Goal: Information Seeking & Learning: Learn about a topic

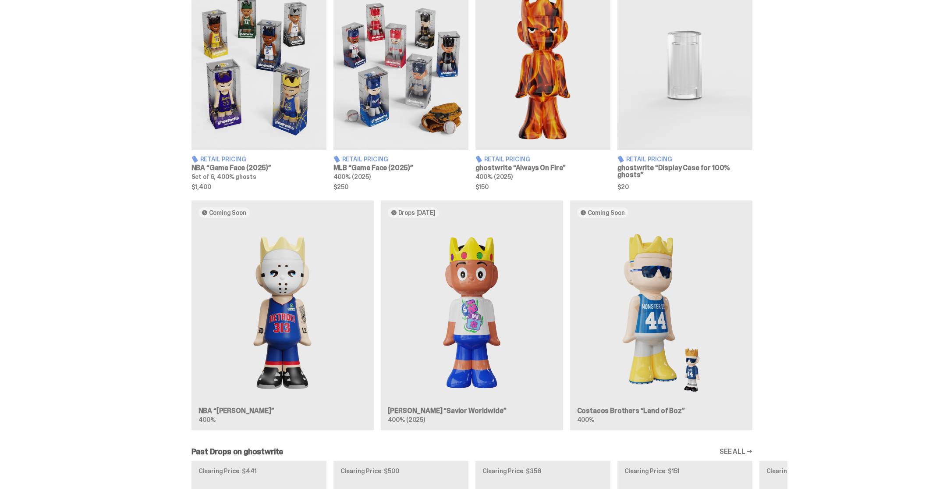
scroll to position [499, 0]
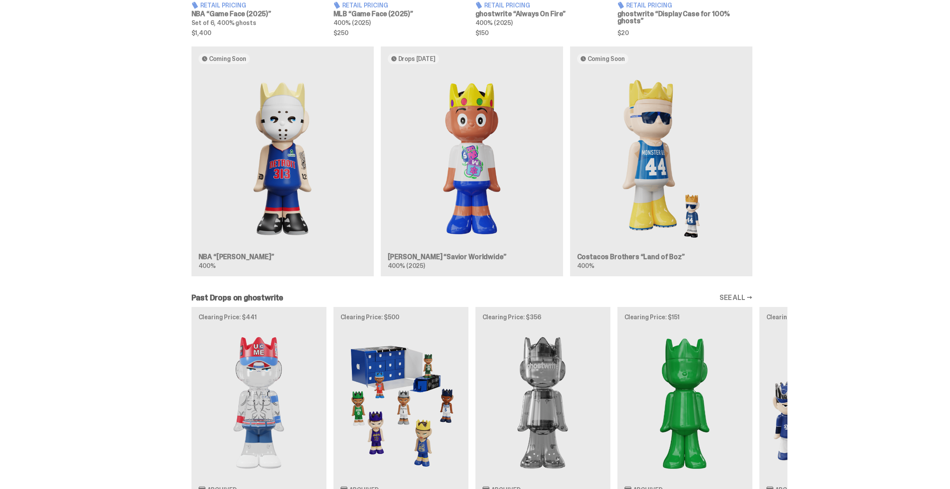
click at [304, 294] on div "Past Drops on ghostwrite SEE ALL →" at bounding box center [472, 298] width 561 height 8
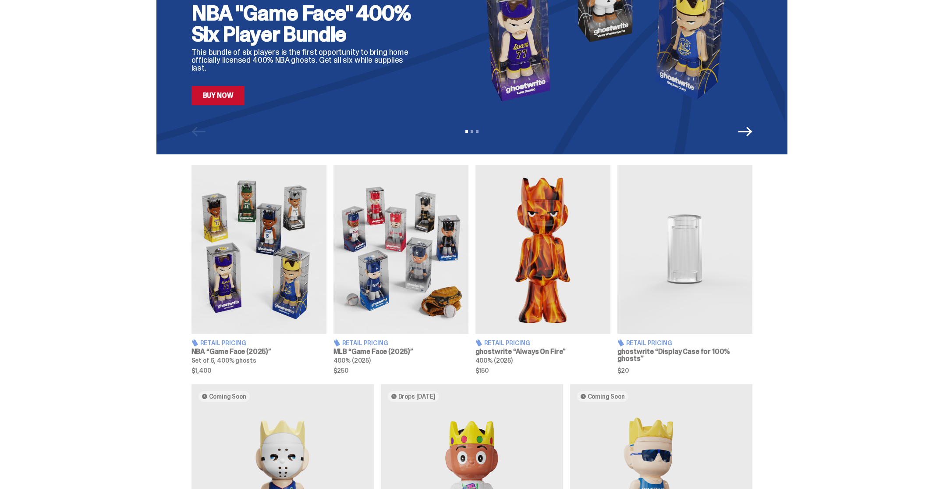
scroll to position [0, 0]
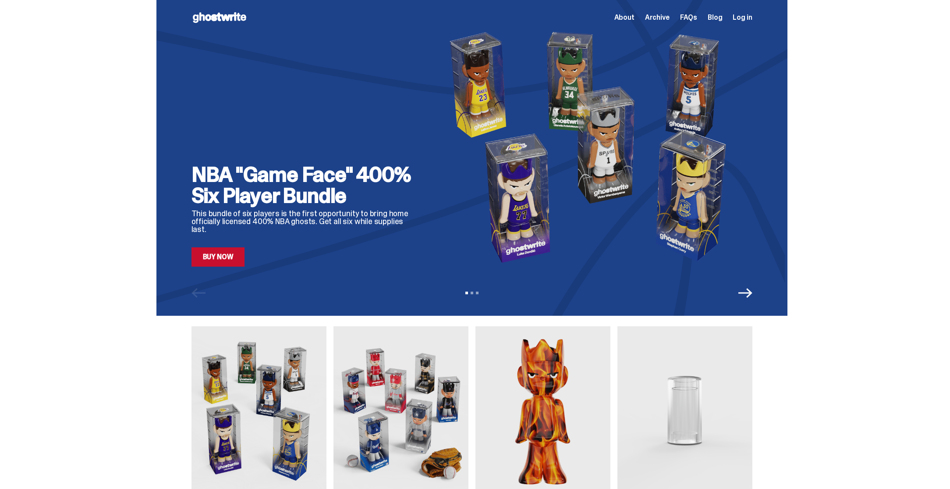
click at [635, 18] on span "About" at bounding box center [624, 17] width 20 height 7
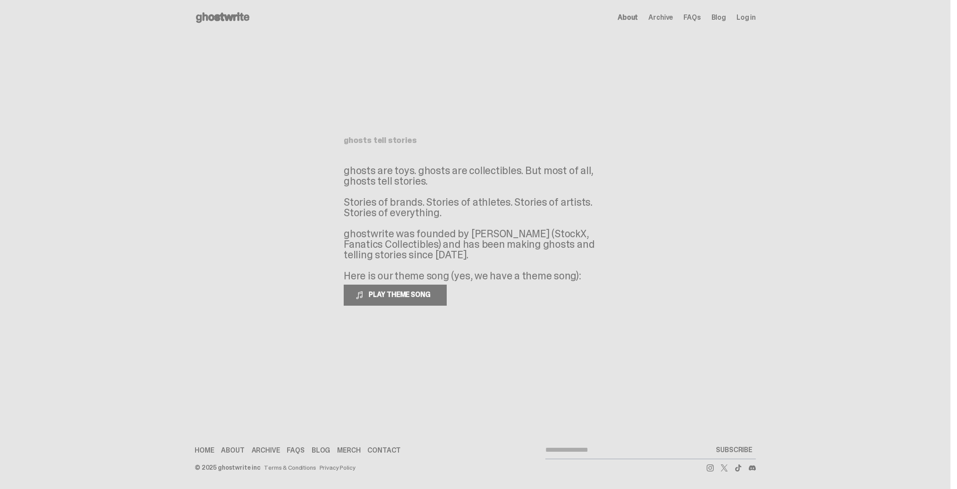
click at [668, 16] on span "Archive" at bounding box center [660, 17] width 25 height 7
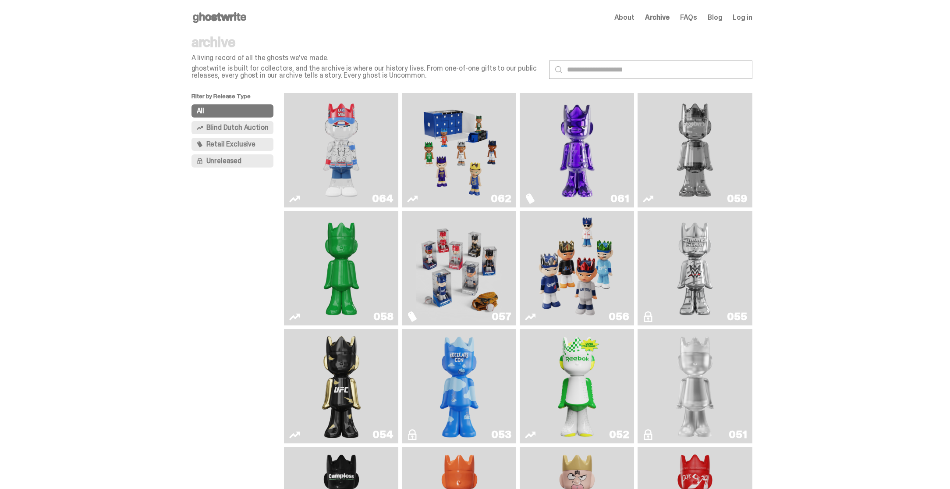
click at [697, 16] on span "FAQs" at bounding box center [688, 17] width 17 height 7
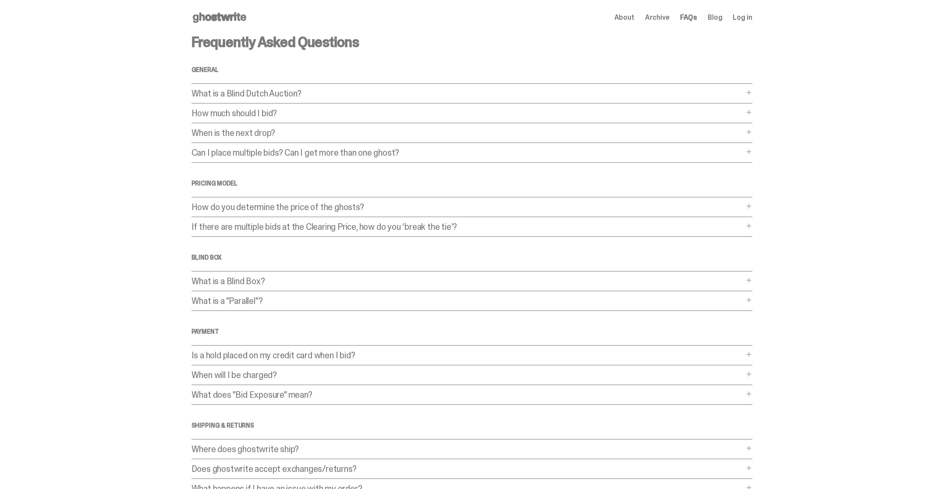
click at [368, 206] on p "How do you determine the price of the ghosts?" at bounding box center [468, 206] width 552 height 9
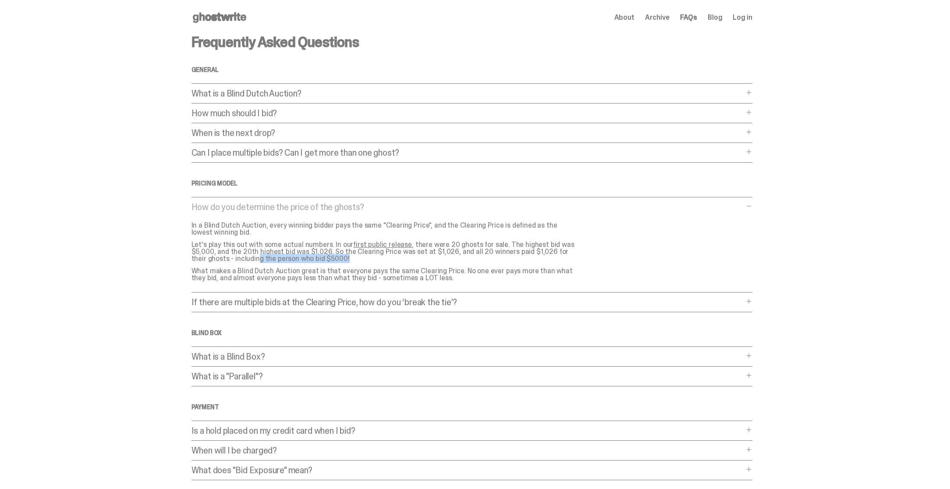
drag, startPoint x: 244, startPoint y: 258, endPoint x: 332, endPoint y: 259, distance: 88.1
click at [332, 259] on p "Let's play this out with some actual numbers. In our first public release , the…" at bounding box center [385, 251] width 386 height 21
drag, startPoint x: 225, startPoint y: 271, endPoint x: 439, endPoint y: 277, distance: 214.0
click at [439, 277] on p "What makes a Blind Dutch Auction great is that everyone pays the same Clearing …" at bounding box center [385, 274] width 386 height 14
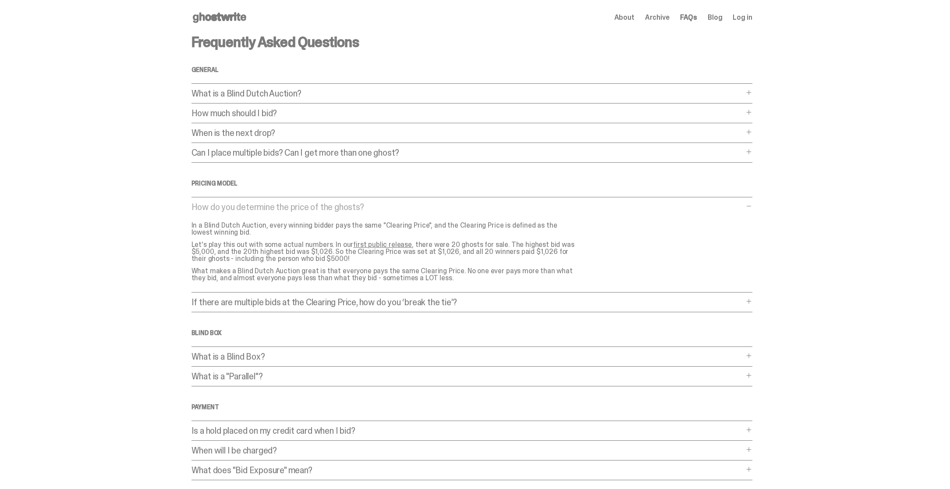
drag, startPoint x: 435, startPoint y: 275, endPoint x: 204, endPoint y: 226, distance: 236.2
click at [204, 226] on div "In a Blind Dutch Auction, every winning bidder pays the same "Clearing Price", …" at bounding box center [388, 252] width 393 height 60
click at [356, 261] on p "Let's play this out with some actual numbers. In our first public release , the…" at bounding box center [385, 251] width 386 height 21
click at [297, 302] on p "If there are multiple bids at the Clearing Price, how do you ‘break the tie’?" at bounding box center [468, 302] width 552 height 9
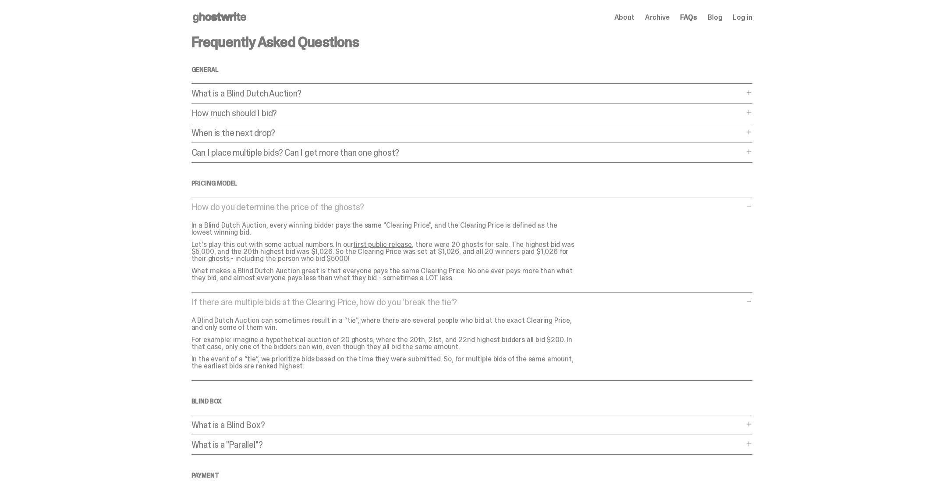
drag, startPoint x: 229, startPoint y: 340, endPoint x: 437, endPoint y: 348, distance: 207.5
click at [437, 348] on p "For example: imagine a hypothetical auction of 20 ghosts, where the 20th, 21st,…" at bounding box center [385, 343] width 386 height 14
drag, startPoint x: 248, startPoint y: 359, endPoint x: 332, endPoint y: 367, distance: 84.6
click at [332, 367] on p "In the event of a “tie”, we prioritize bids based on the time they were submitt…" at bounding box center [385, 362] width 386 height 14
click at [335, 367] on p "In the event of a “tie”, we prioritize bids based on the time they were submitt…" at bounding box center [385, 362] width 386 height 14
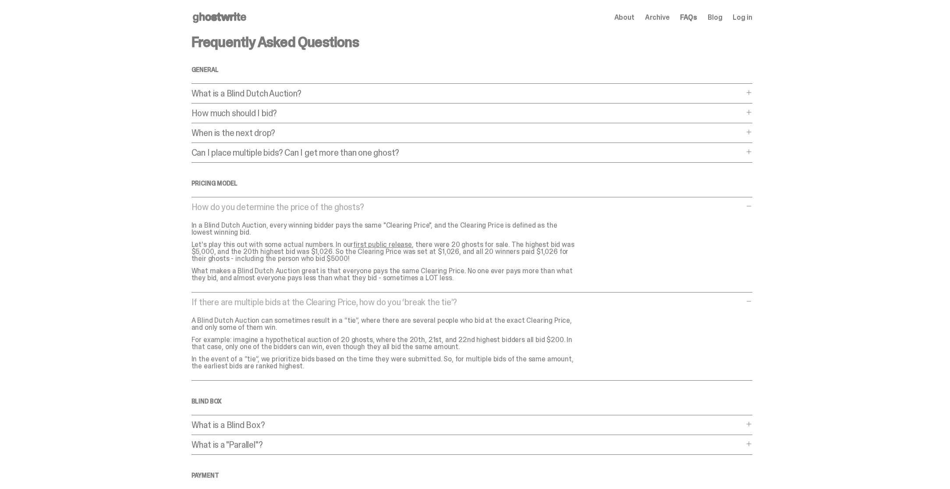
drag, startPoint x: 329, startPoint y: 367, endPoint x: 209, endPoint y: 311, distance: 132.6
click at [209, 310] on div "If there are multiple bids at the Clearing Price, how do you ‘break the tie’? I…" at bounding box center [472, 339] width 561 height 83
click at [273, 337] on p "For example: imagine a hypothetical auction of 20 ghosts, where the 20th, 21st,…" at bounding box center [385, 343] width 386 height 14
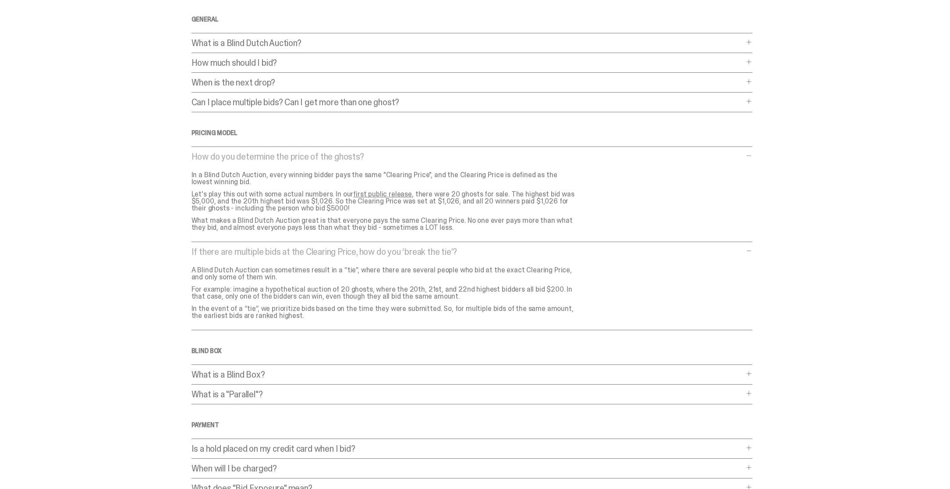
scroll to position [103, 0]
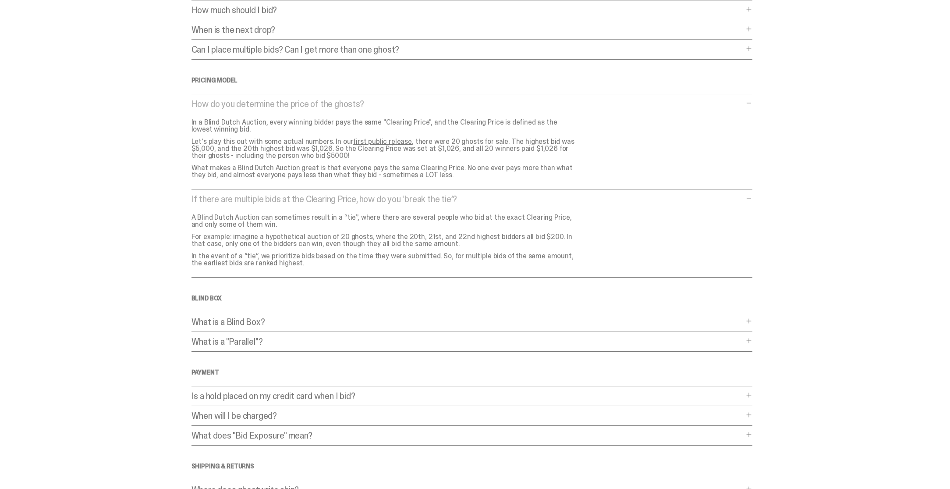
click at [250, 326] on p "What is a Blind Box?" at bounding box center [468, 321] width 552 height 9
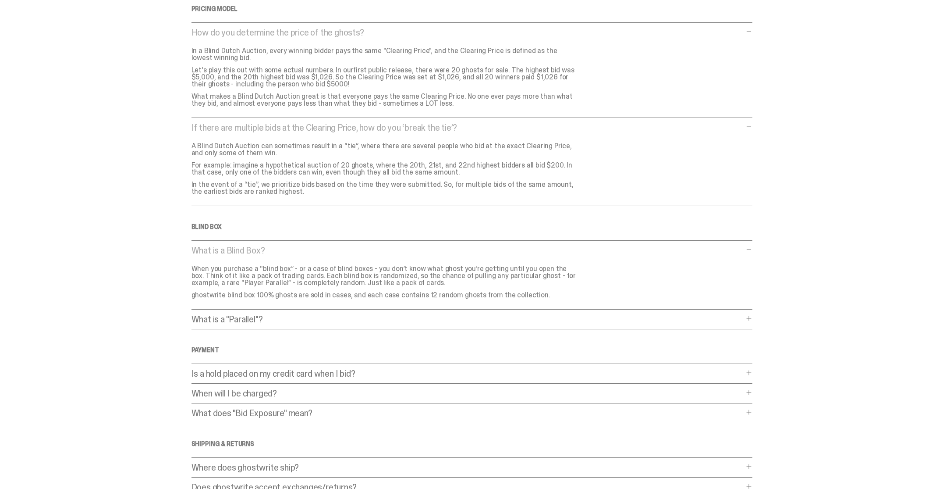
scroll to position [175, 0]
click at [288, 322] on p "What is a "Parallel"?" at bounding box center [468, 318] width 552 height 9
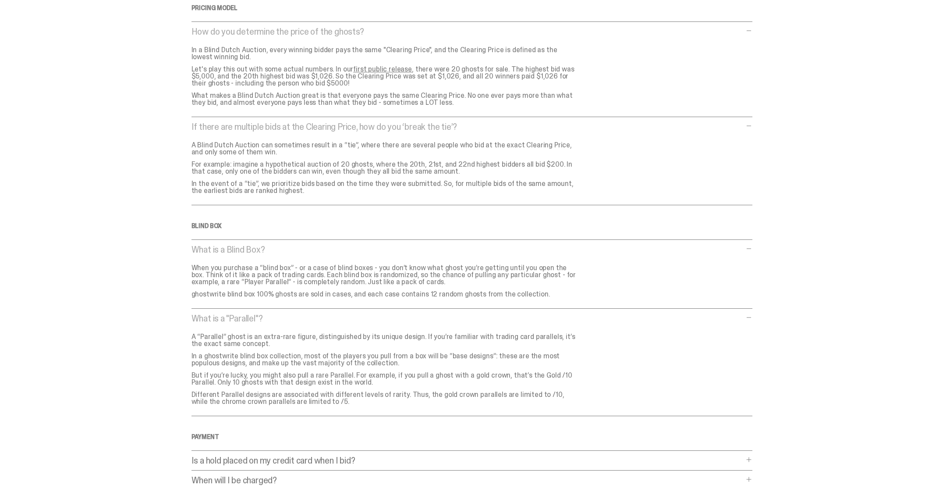
click at [288, 319] on p "What is a "Parallel"?" at bounding box center [468, 318] width 552 height 9
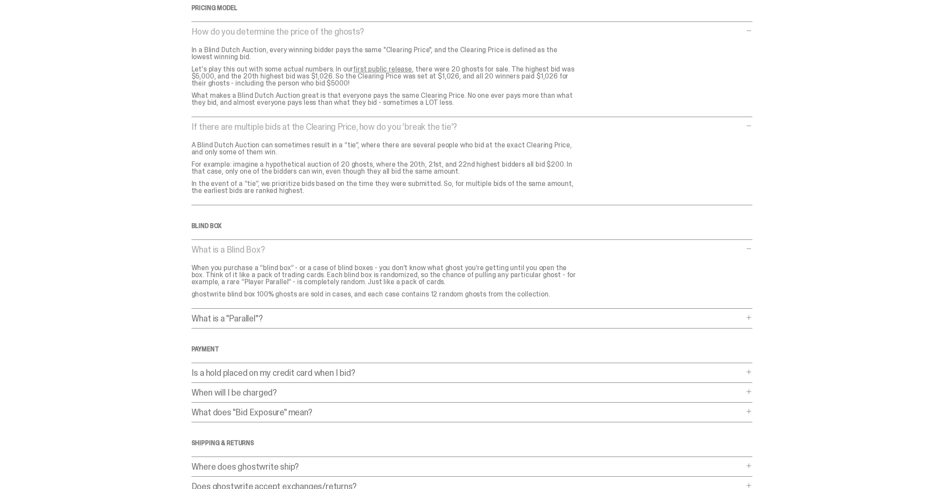
click at [276, 372] on p "Is a hold placed on my credit card when I bid?" at bounding box center [468, 372] width 552 height 9
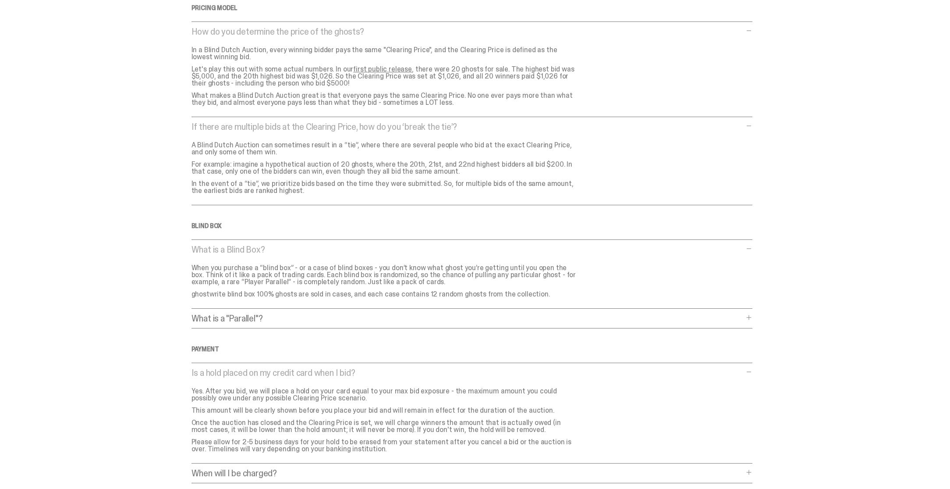
click at [276, 372] on p "Is a hold placed on my credit card when I bid?" at bounding box center [468, 372] width 552 height 9
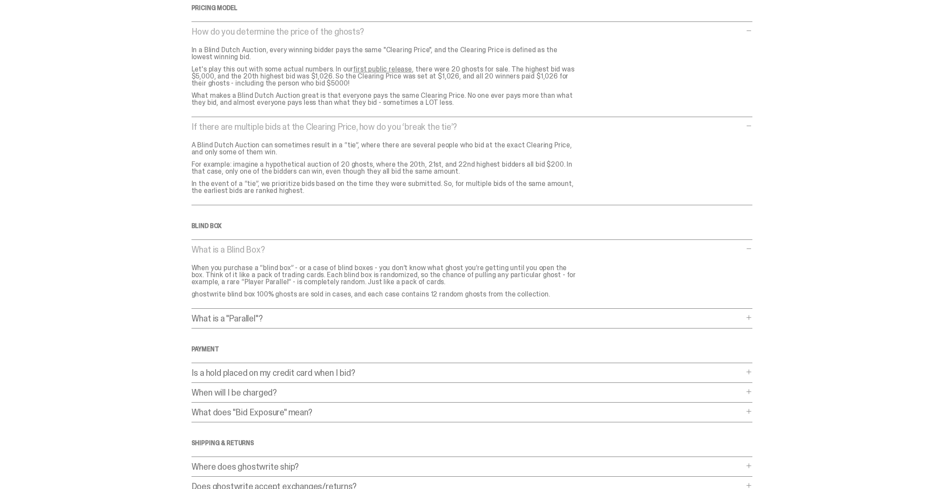
click at [271, 395] on p "When will I be charged?" at bounding box center [468, 392] width 552 height 9
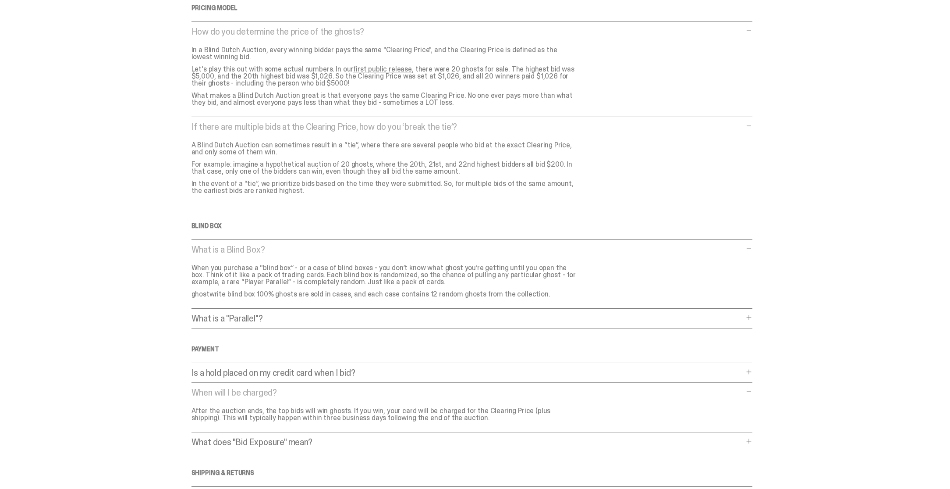
click at [271, 393] on p "When will I be charged?" at bounding box center [468, 392] width 552 height 9
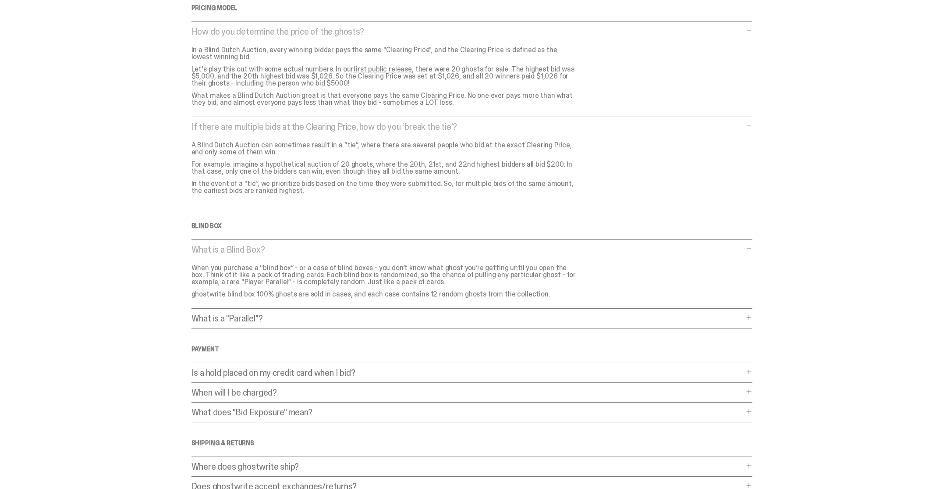
click at [267, 411] on p "What does "Bid Exposure" mean?" at bounding box center [468, 412] width 552 height 9
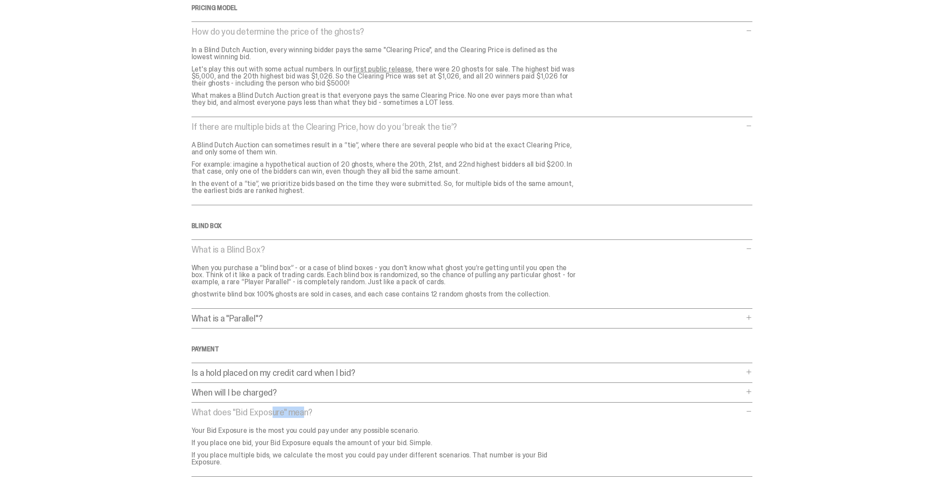
click at [267, 411] on p "What does "Bid Exposure" mean?" at bounding box center [468, 412] width 552 height 9
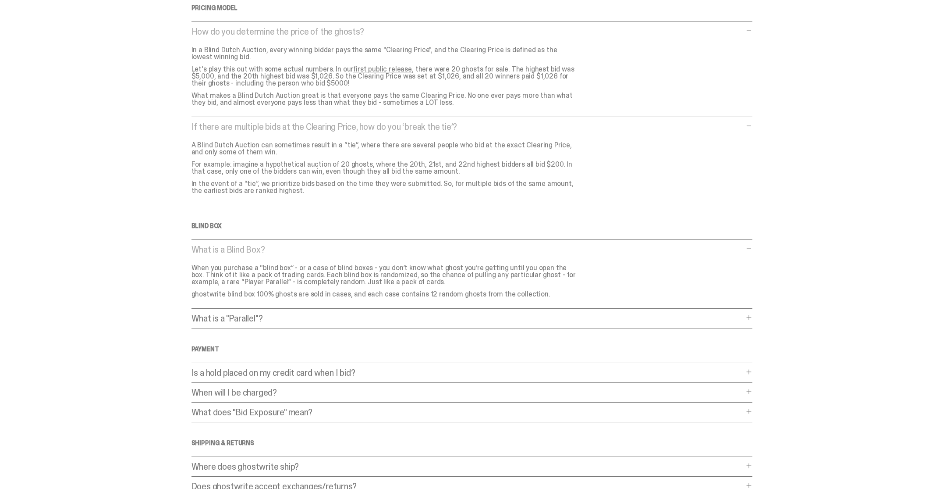
scroll to position [273, 0]
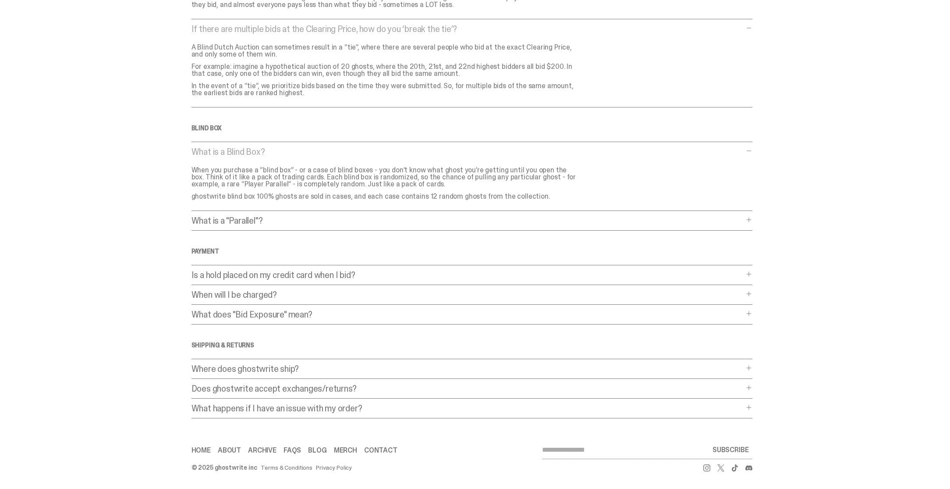
click at [234, 371] on p "Where does ghostwrite ship?" at bounding box center [468, 368] width 552 height 9
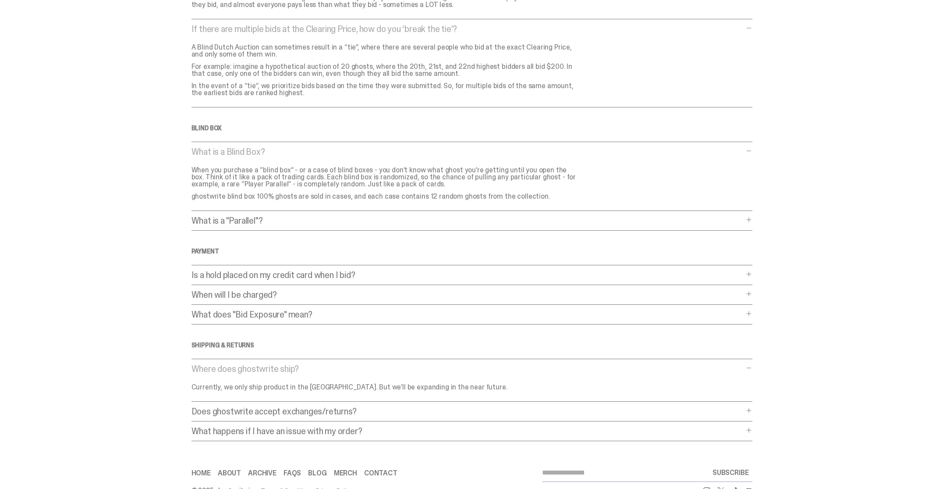
click at [240, 370] on p "Where does ghostwrite ship?" at bounding box center [468, 368] width 552 height 9
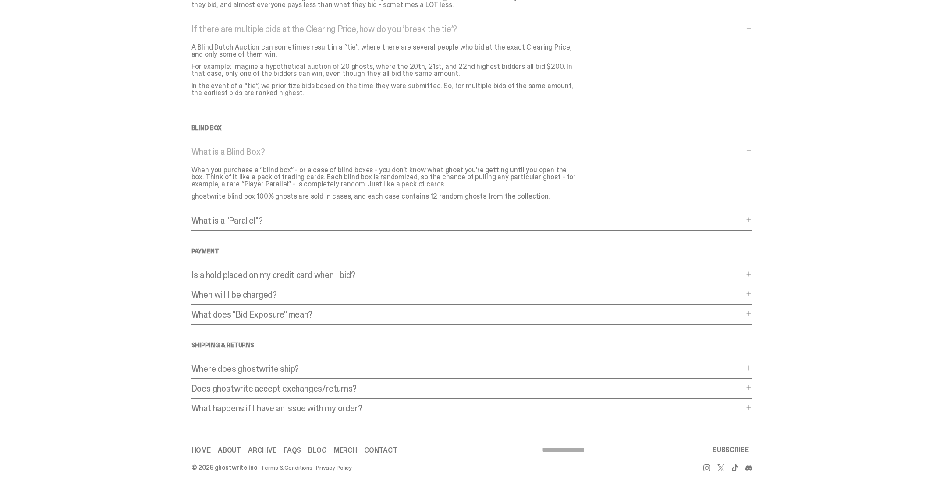
click at [242, 388] on p "Does ghostwrite accept exchanges/returns?" at bounding box center [468, 388] width 552 height 9
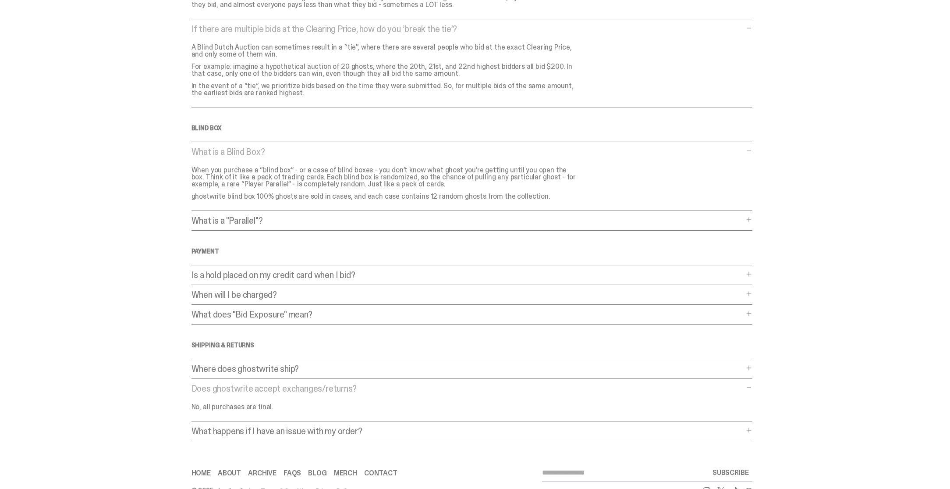
click at [249, 389] on p "Does ghostwrite accept exchanges/returns?" at bounding box center [468, 388] width 552 height 9
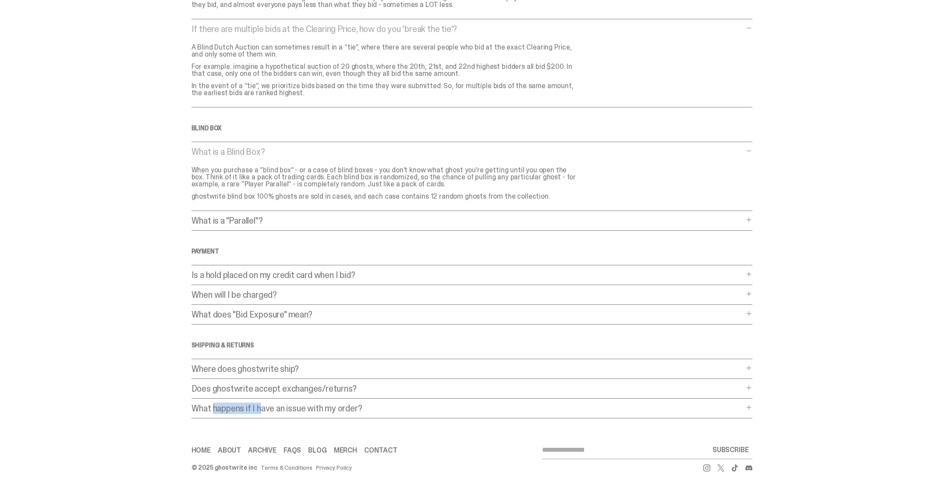
click at [252, 403] on div "Frequently Asked Questions General What is a Blind Dutch Auction? What is a Bli…" at bounding box center [472, 90] width 561 height 656
click at [254, 406] on p "What happens if I have an issue with my order?" at bounding box center [468, 408] width 552 height 9
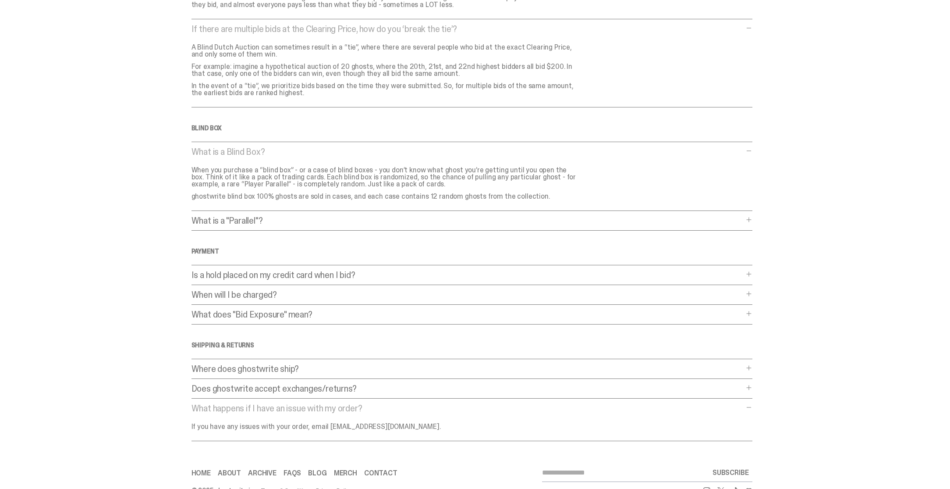
click at [277, 407] on p "What happens if I have an issue with my order?" at bounding box center [468, 408] width 552 height 9
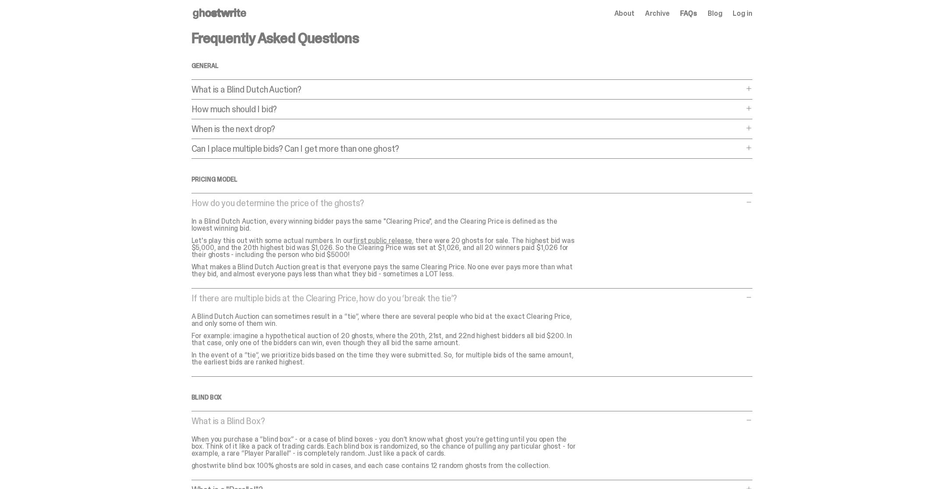
scroll to position [0, 0]
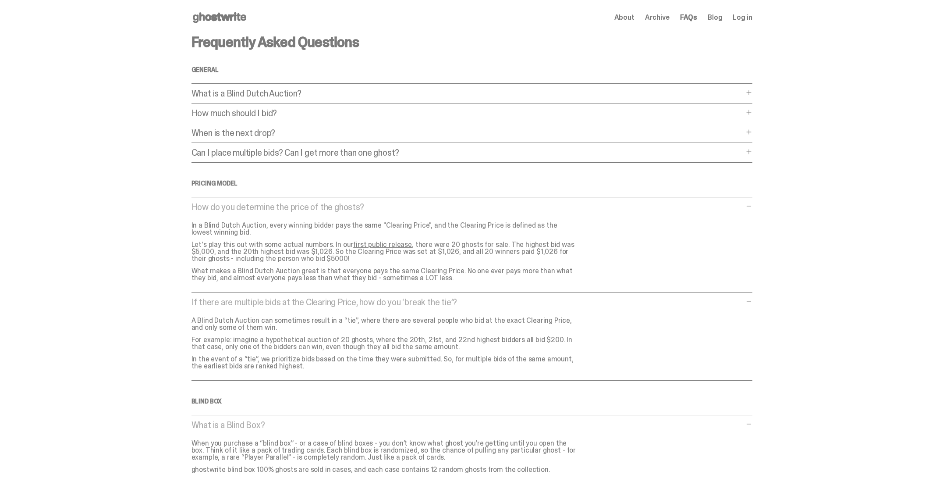
click at [290, 95] on p "What is a Blind Dutch Auction?" at bounding box center [468, 93] width 552 height 9
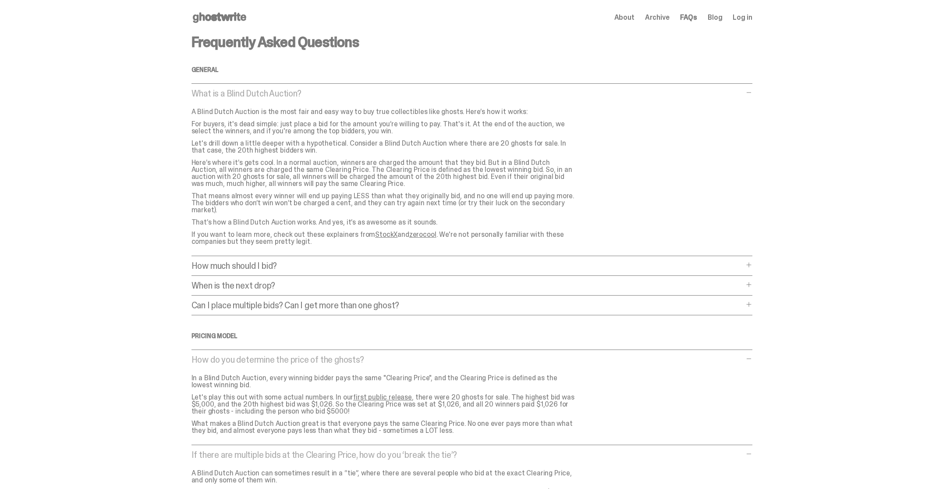
click at [307, 93] on p "What is a Blind Dutch Auction?" at bounding box center [468, 93] width 552 height 9
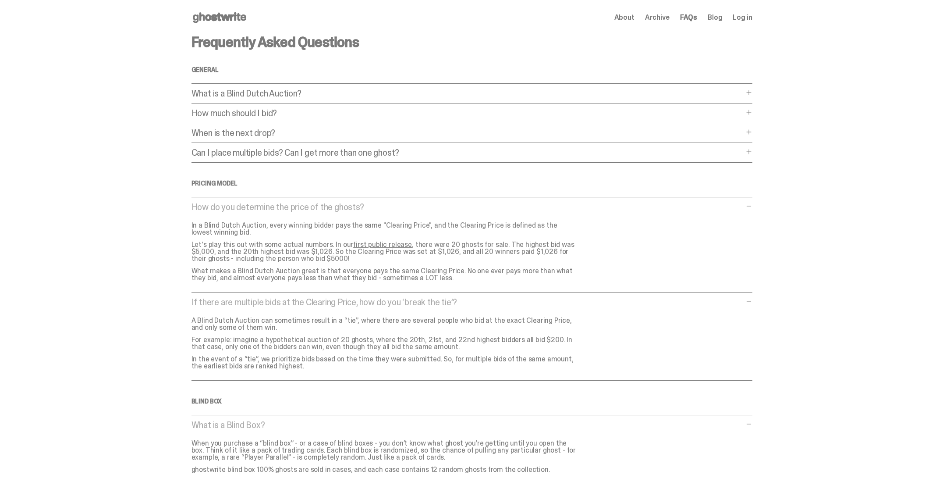
click at [659, 16] on span "Archive" at bounding box center [657, 17] width 25 height 7
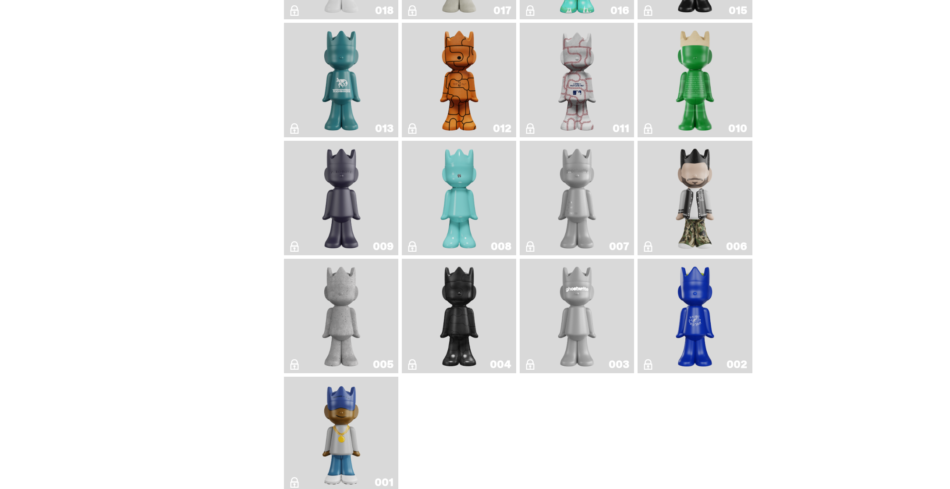
scroll to position [1566, 0]
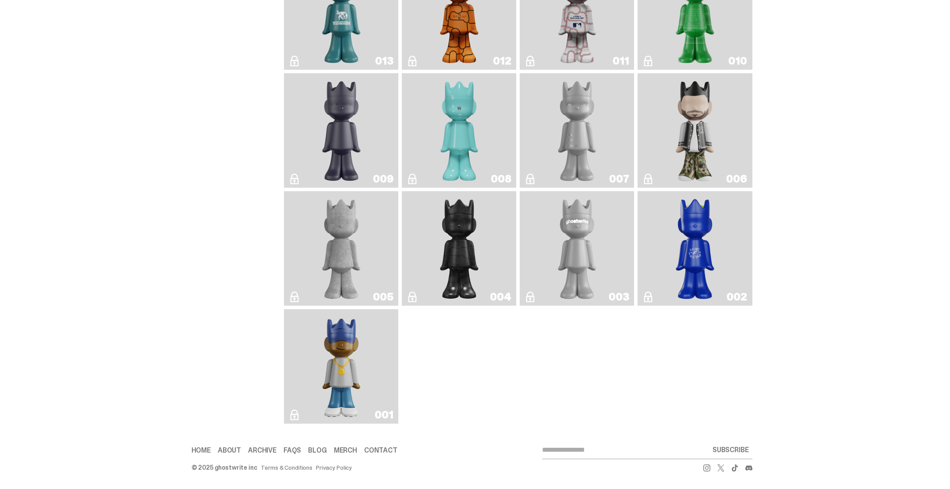
click at [353, 387] on img "Eastside Golf" at bounding box center [342, 366] width 46 height 107
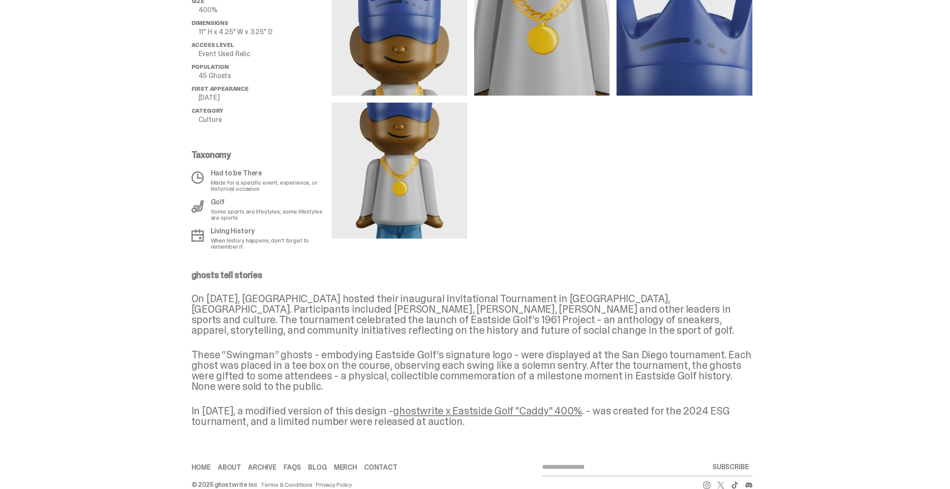
scroll to position [403, 0]
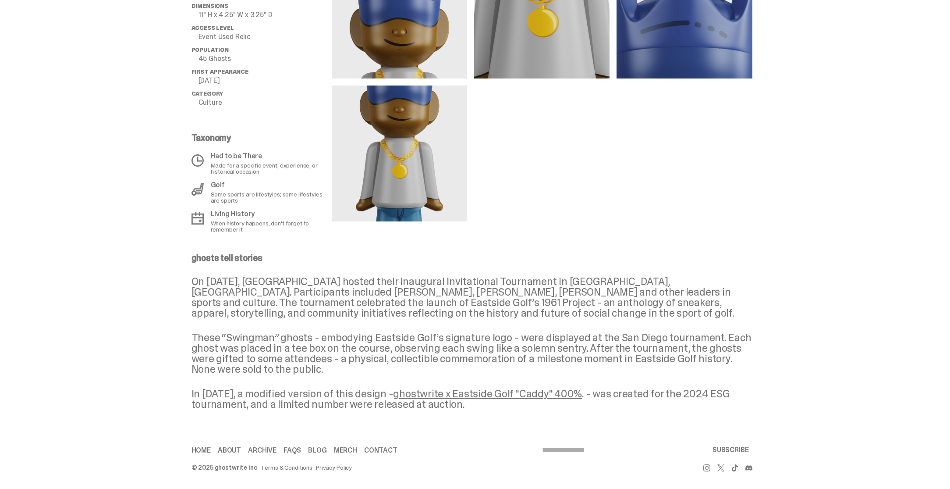
scroll to position [1566, 0]
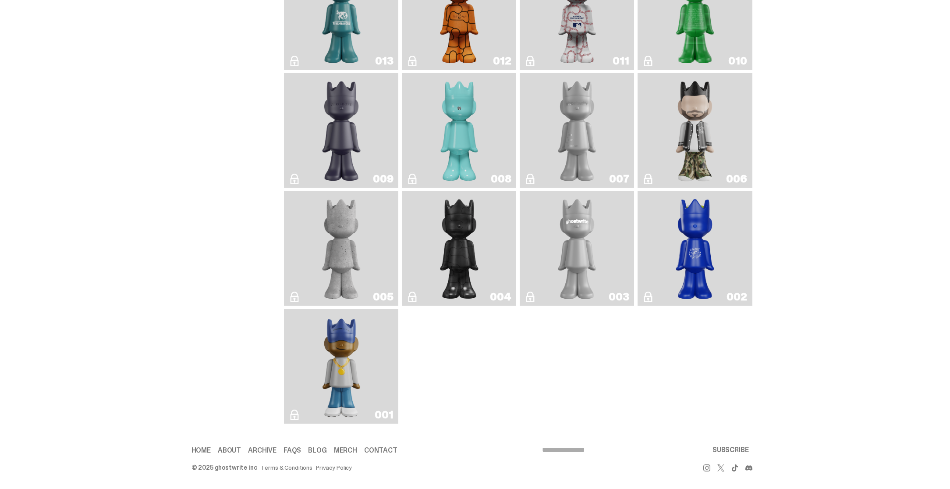
click at [712, 261] on img "Rocky's Matcha" at bounding box center [695, 248] width 46 height 107
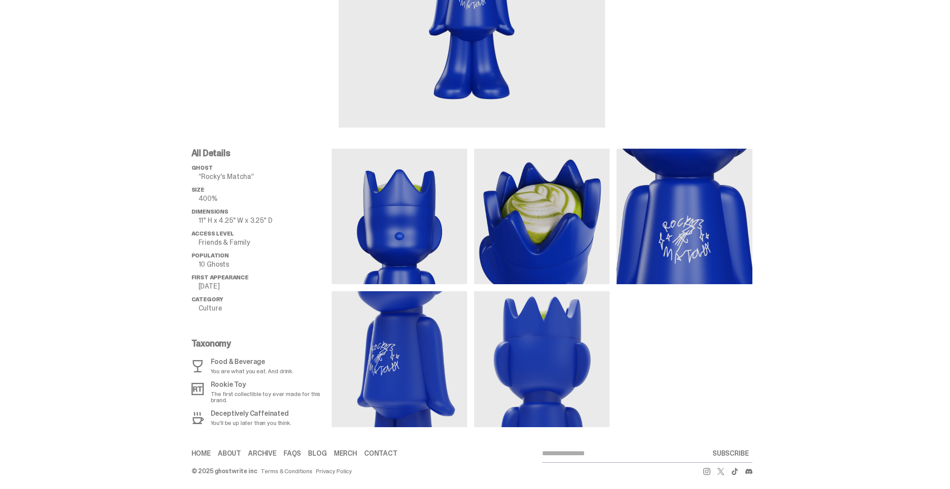
scroll to position [201, 0]
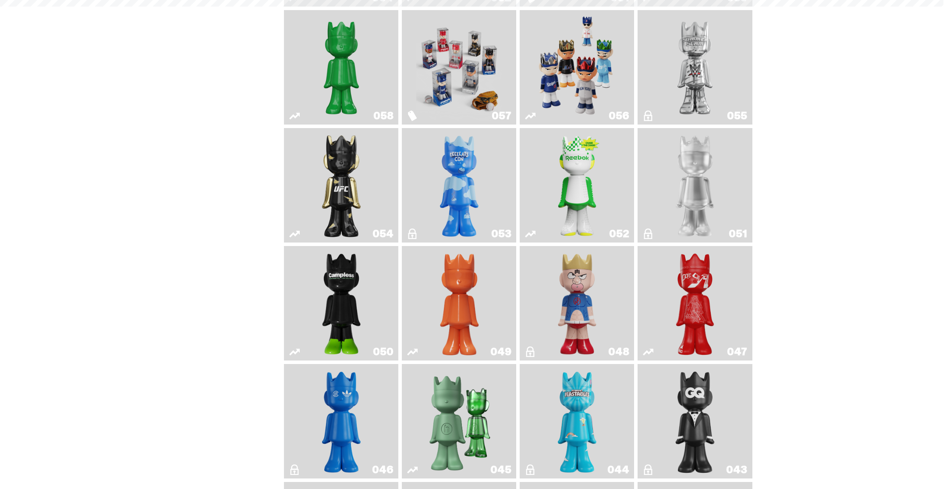
scroll to position [1566, 0]
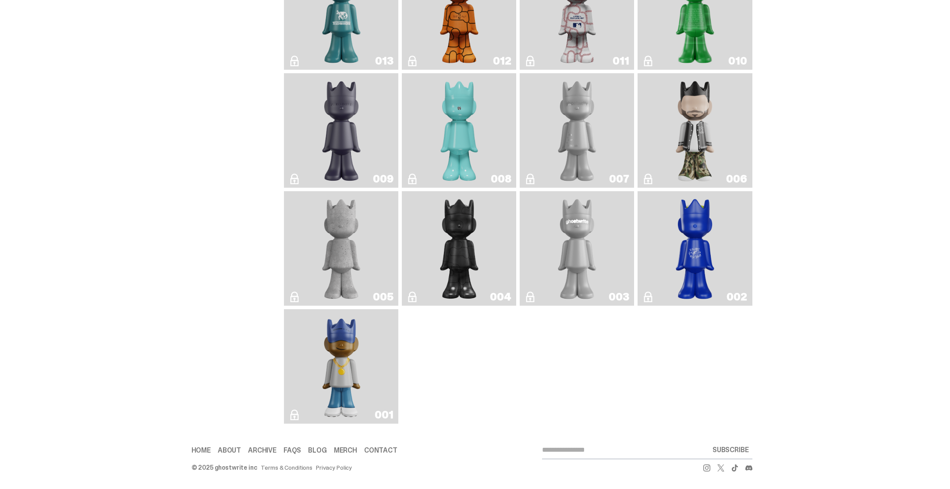
click at [458, 246] on img "Toy Store" at bounding box center [459, 248] width 46 height 107
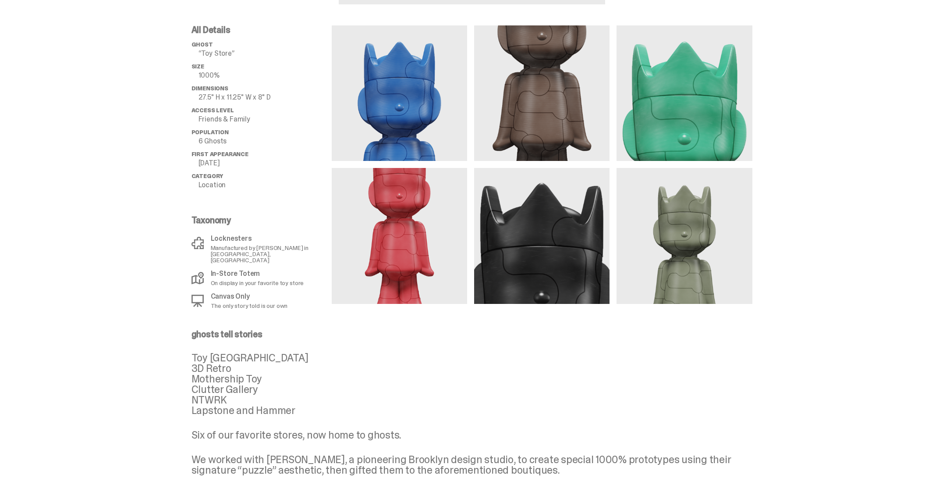
scroll to position [414, 0]
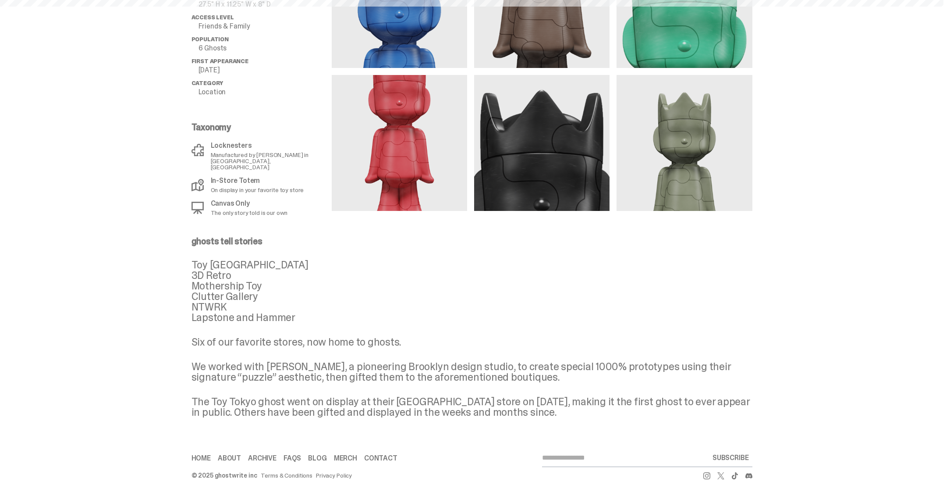
scroll to position [1566, 0]
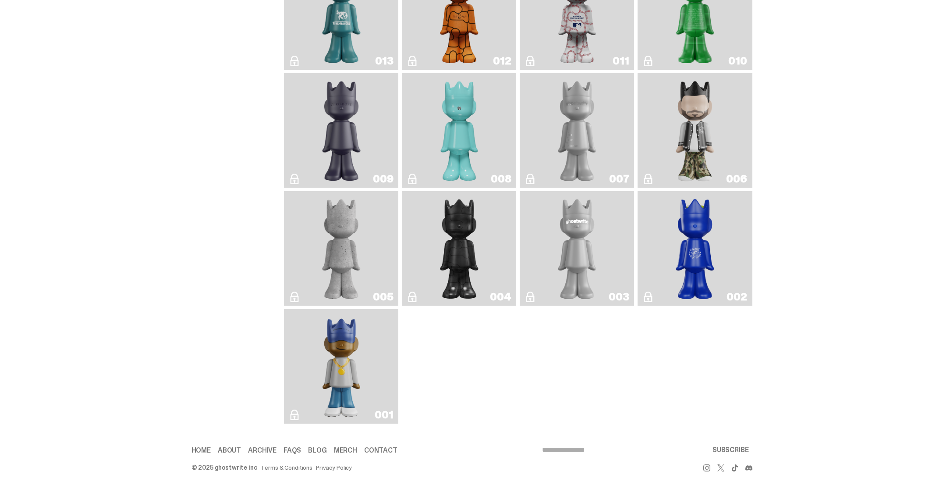
click at [618, 242] on link "003" at bounding box center [577, 248] width 104 height 107
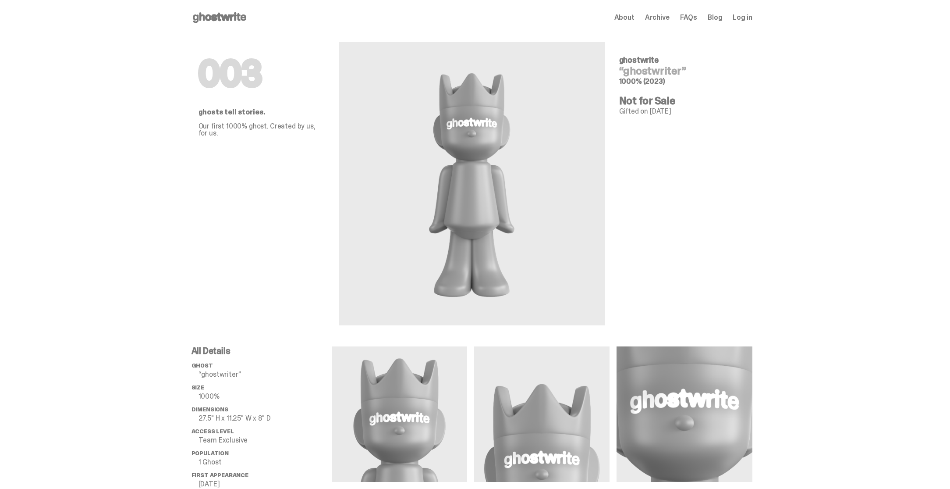
scroll to position [1566, 0]
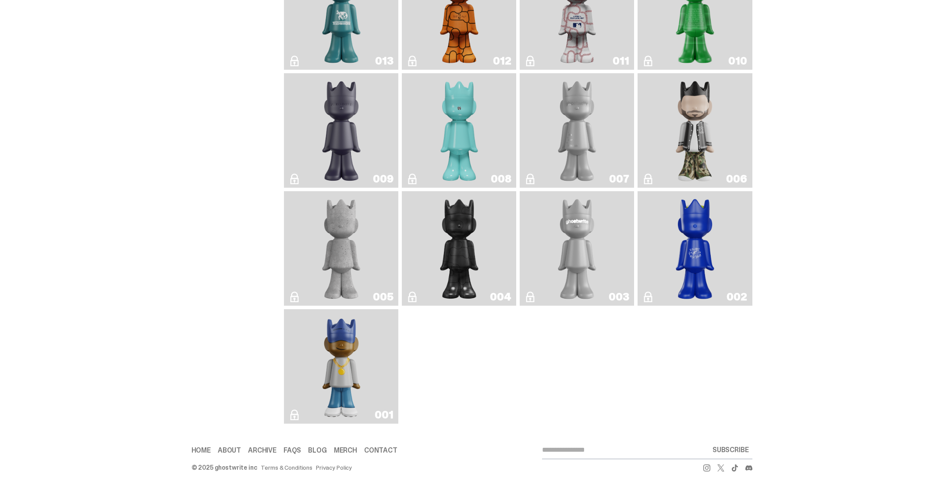
click at [344, 256] on img "Concrete" at bounding box center [341, 248] width 46 height 107
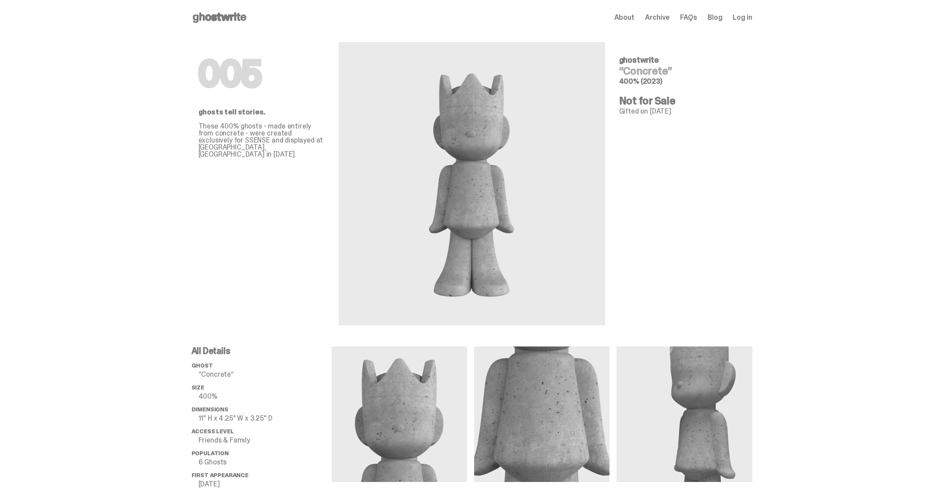
scroll to position [1566, 0]
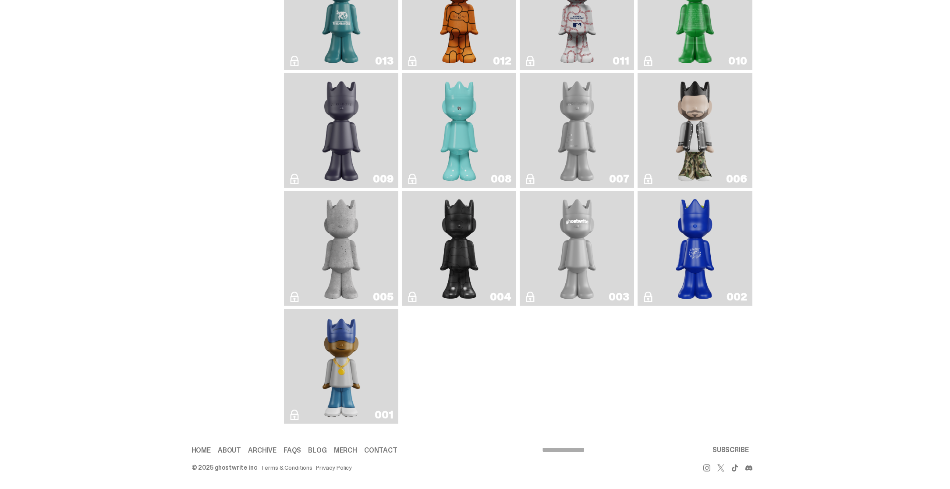
click at [703, 136] on img "Amiri" at bounding box center [695, 130] width 46 height 107
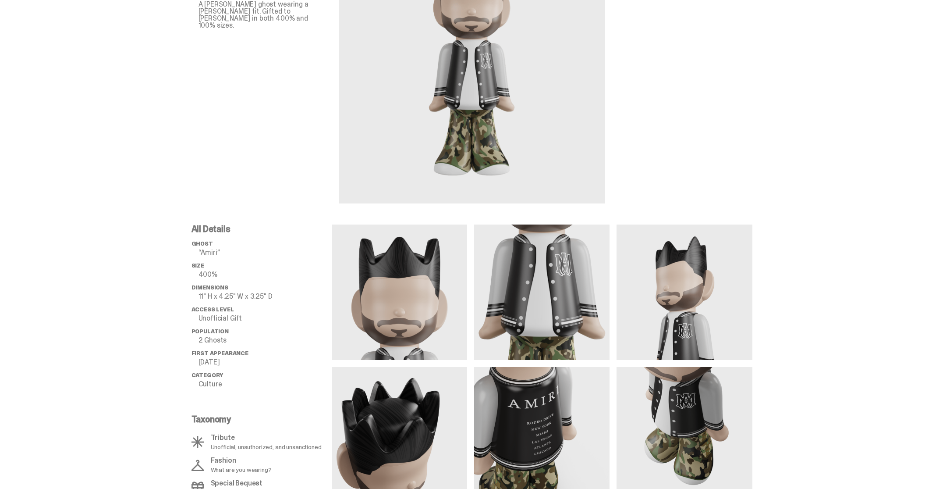
scroll to position [290, 0]
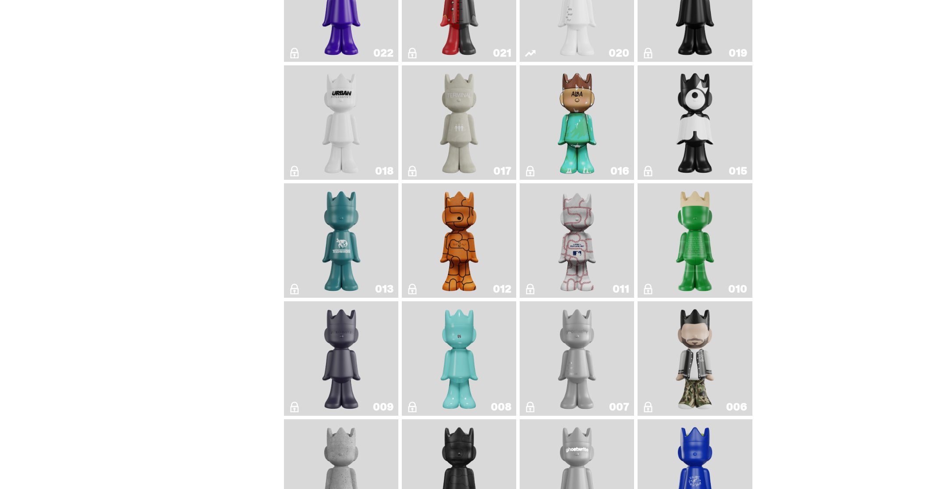
scroll to position [1256, 0]
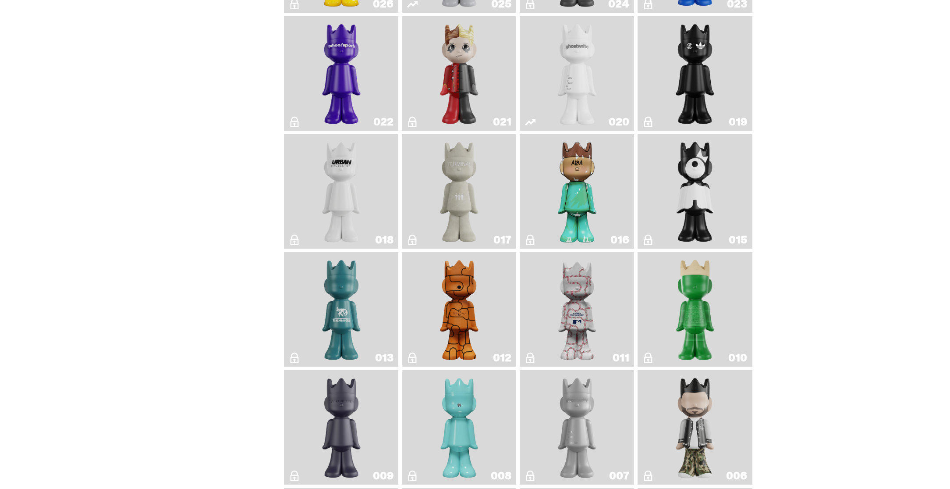
click at [693, 204] on img "Quest" at bounding box center [695, 191] width 46 height 107
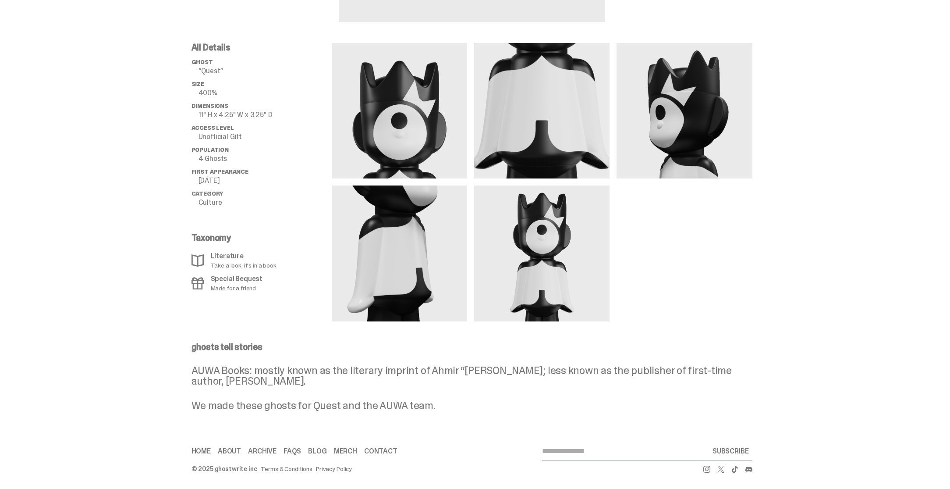
scroll to position [304, 0]
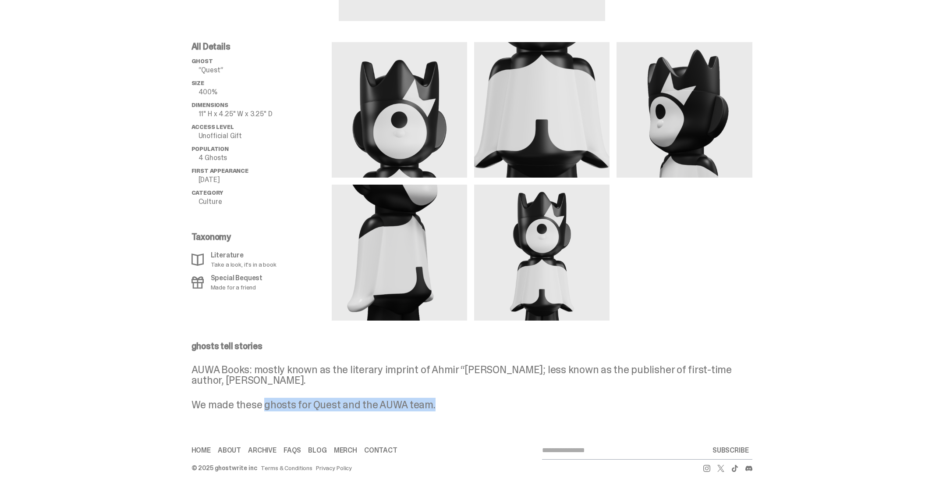
drag, startPoint x: 267, startPoint y: 405, endPoint x: 441, endPoint y: 399, distance: 174.5
click at [441, 399] on p "We made these ghosts for Quest and the AUWA team." at bounding box center [472, 404] width 561 height 11
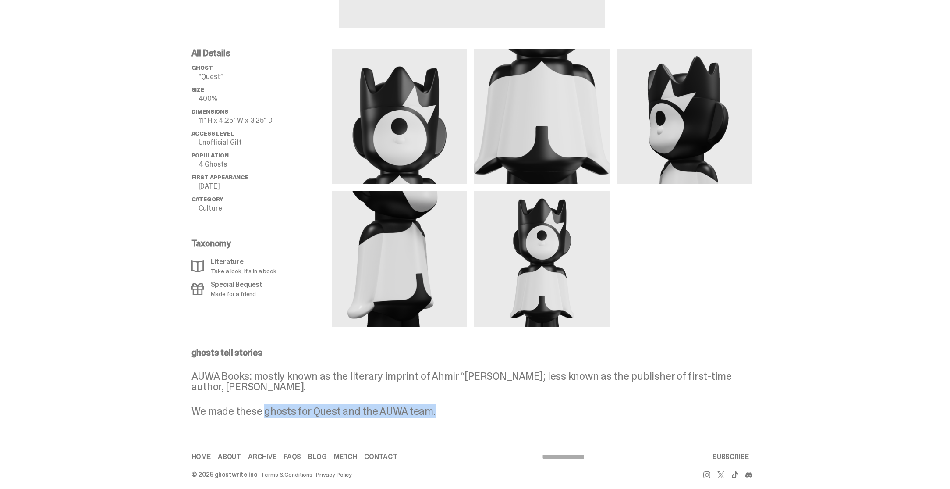
scroll to position [296, 0]
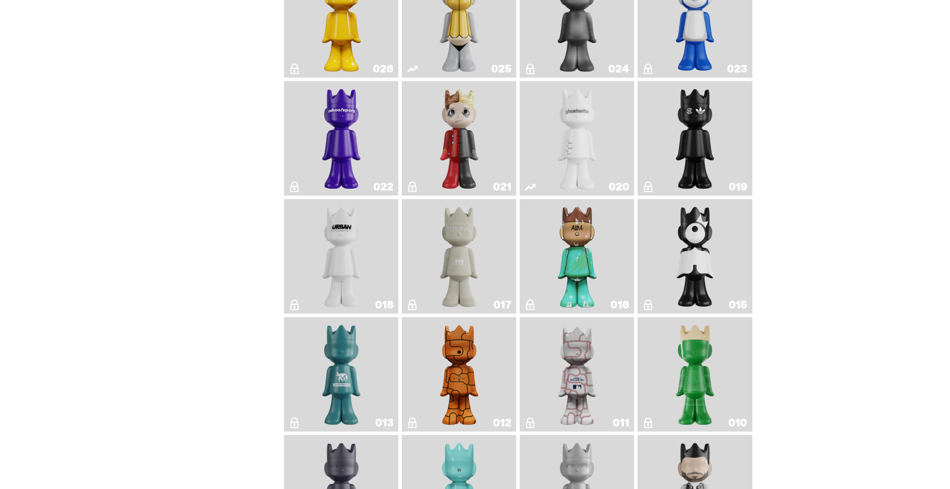
scroll to position [1175, 0]
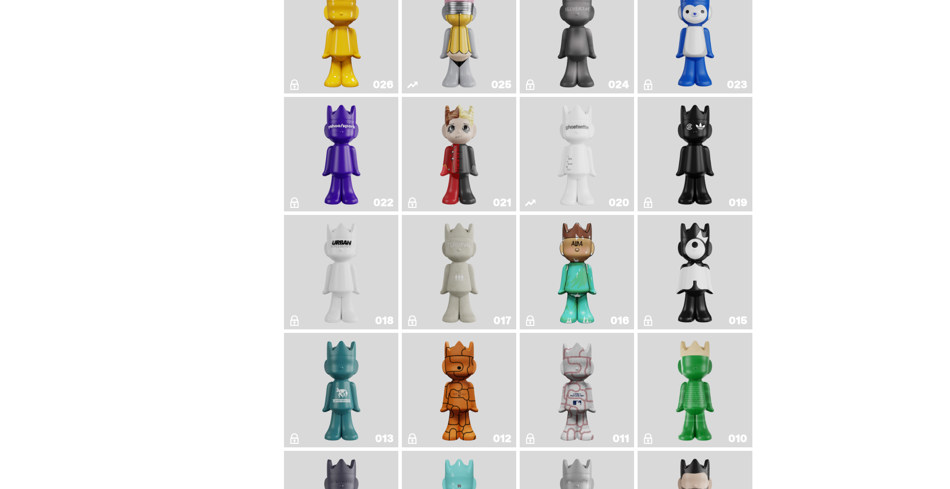
click at [337, 291] on img "U.N. (Black & White)" at bounding box center [341, 271] width 46 height 107
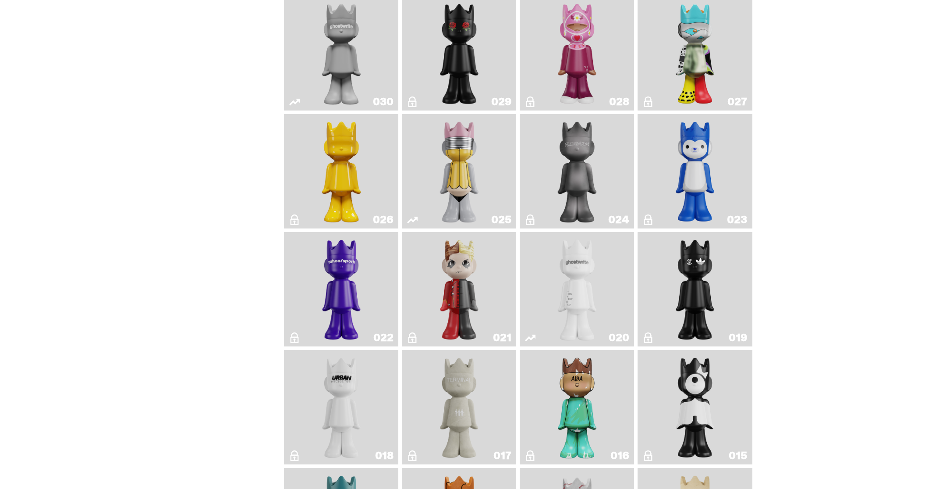
scroll to position [1033, 0]
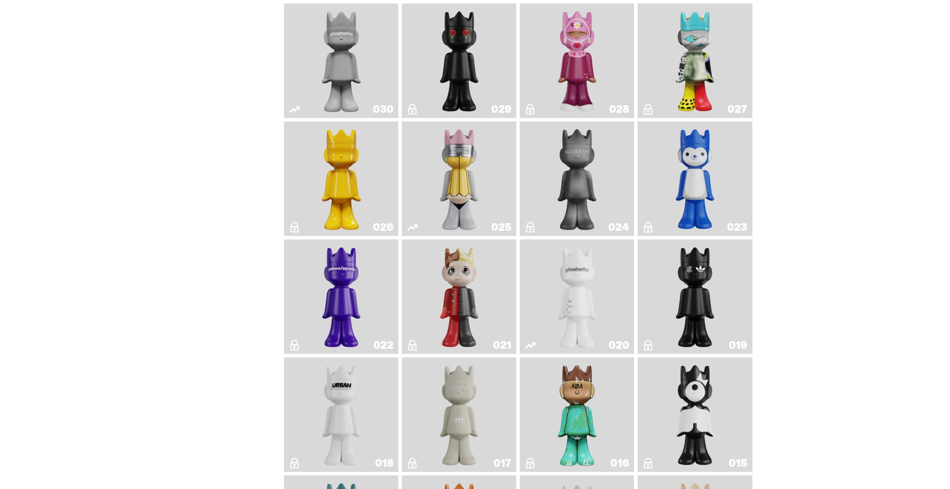
click at [469, 320] on img "Magic Man" at bounding box center [459, 296] width 46 height 107
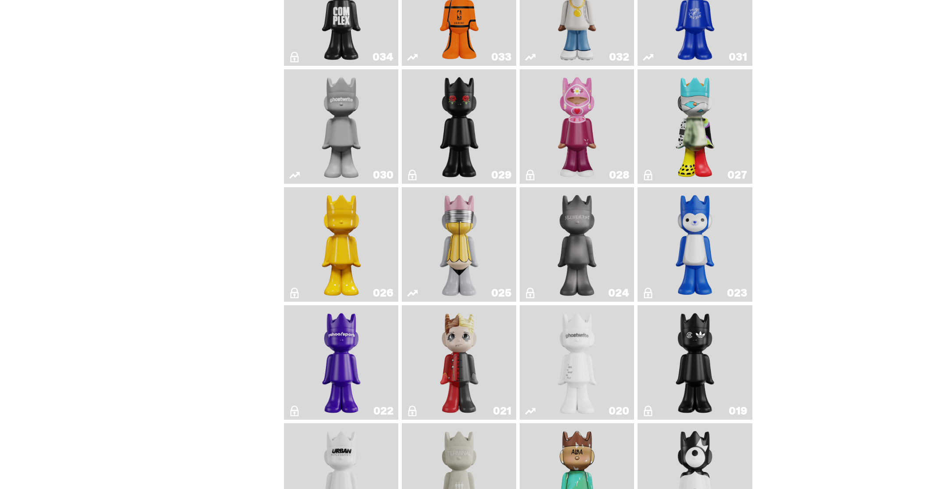
scroll to position [961, 0]
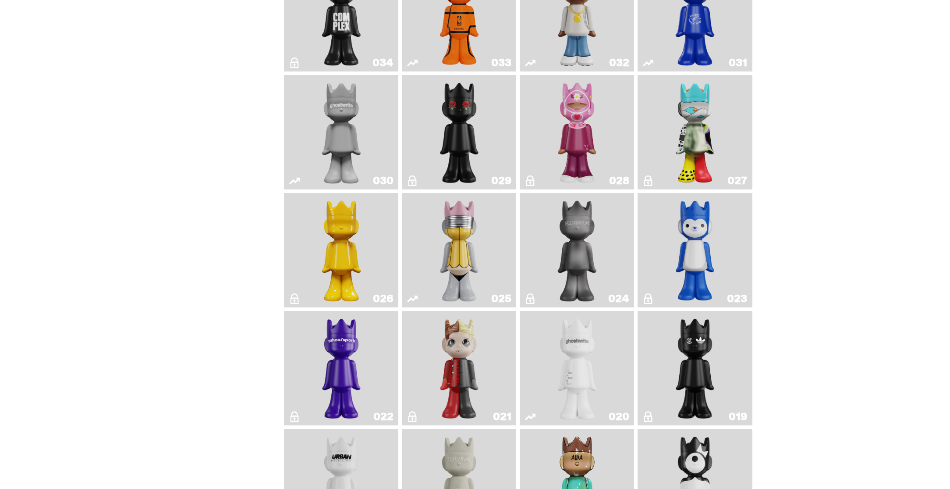
click at [482, 258] on img "No. 2 Pencil" at bounding box center [459, 249] width 60 height 107
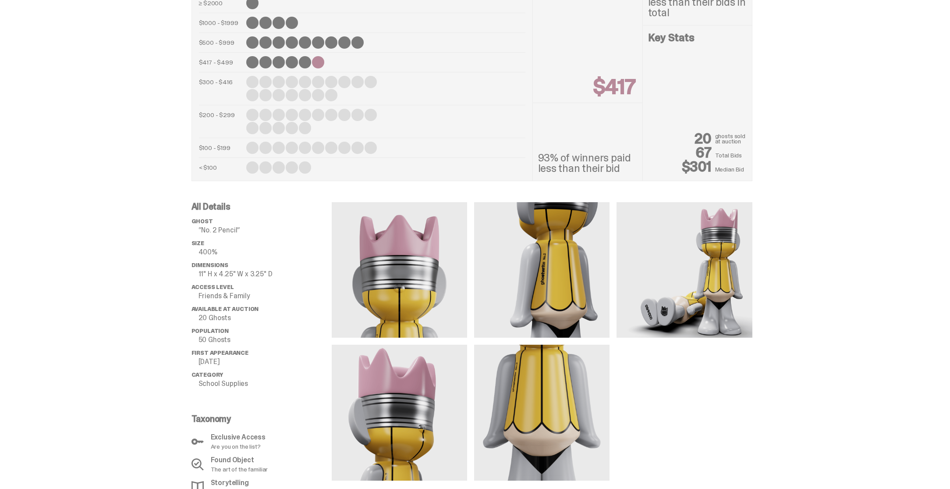
scroll to position [521, 0]
